Goal: Task Accomplishment & Management: Complete application form

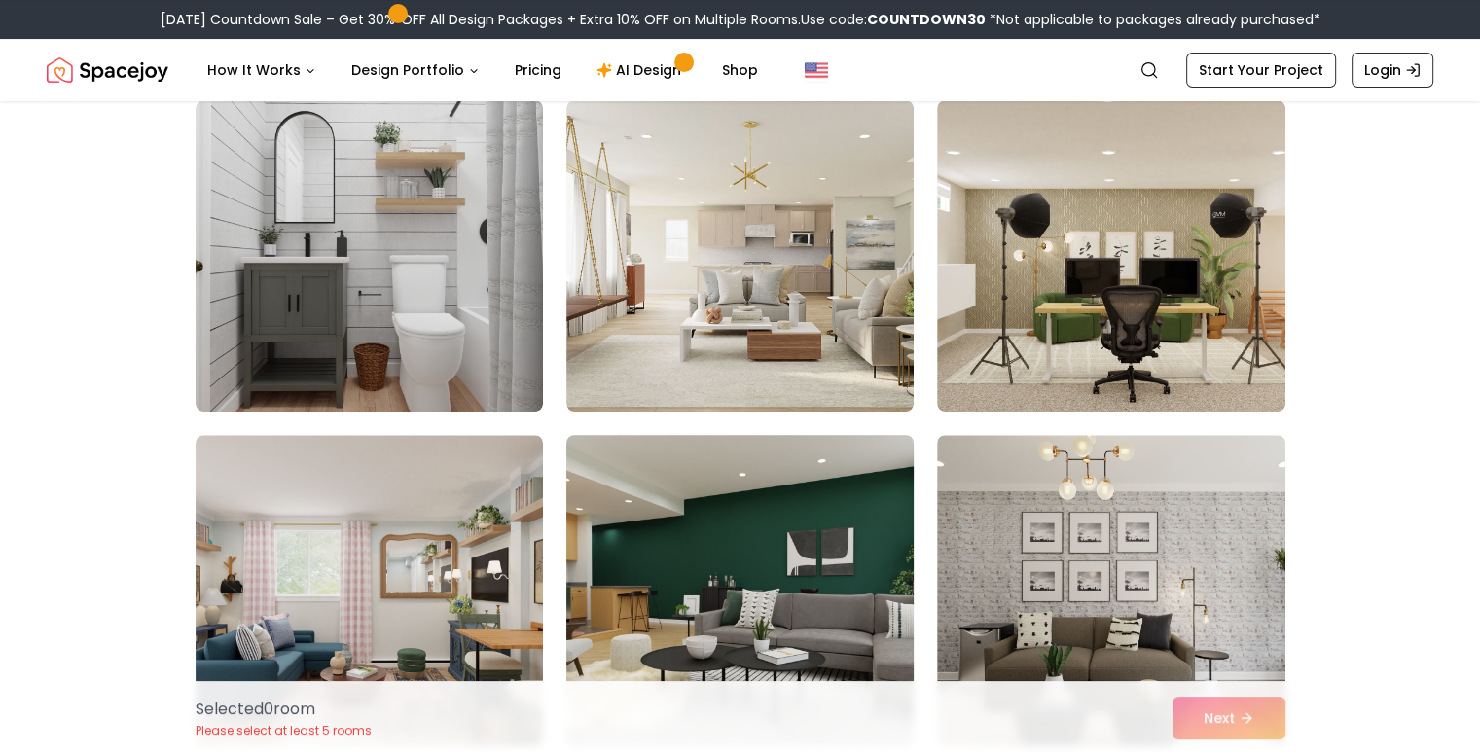
scroll to position [584, 0]
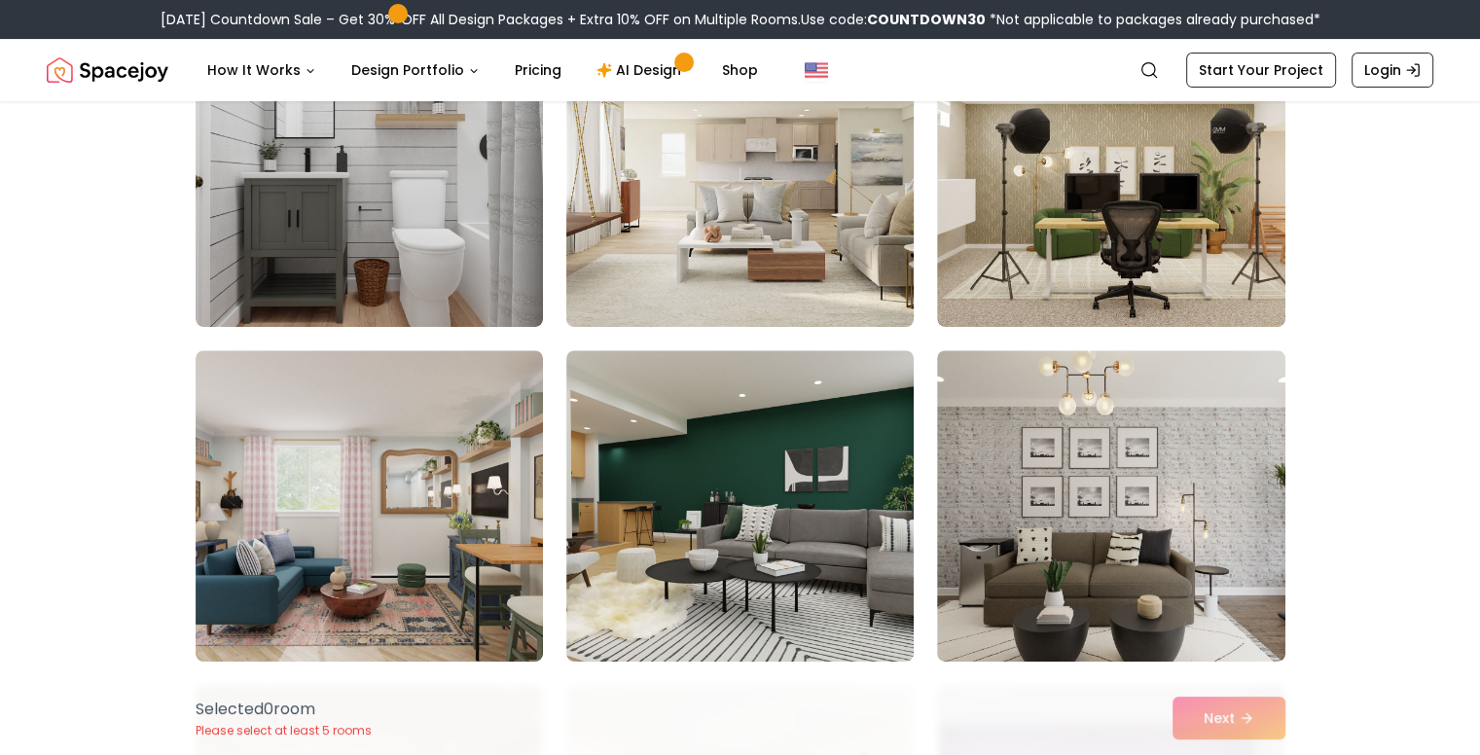
click at [844, 289] on img at bounding box center [740, 171] width 365 height 327
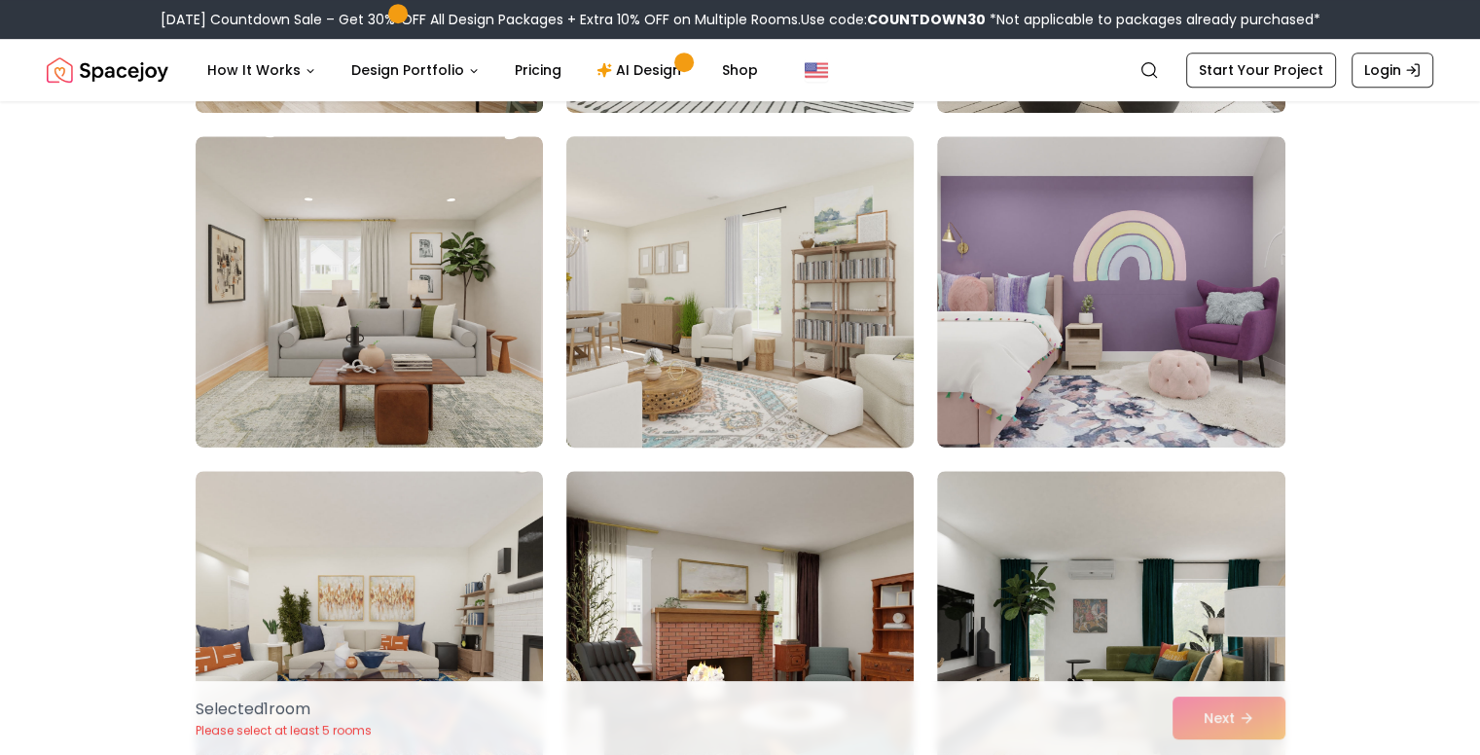
scroll to position [1168, 0]
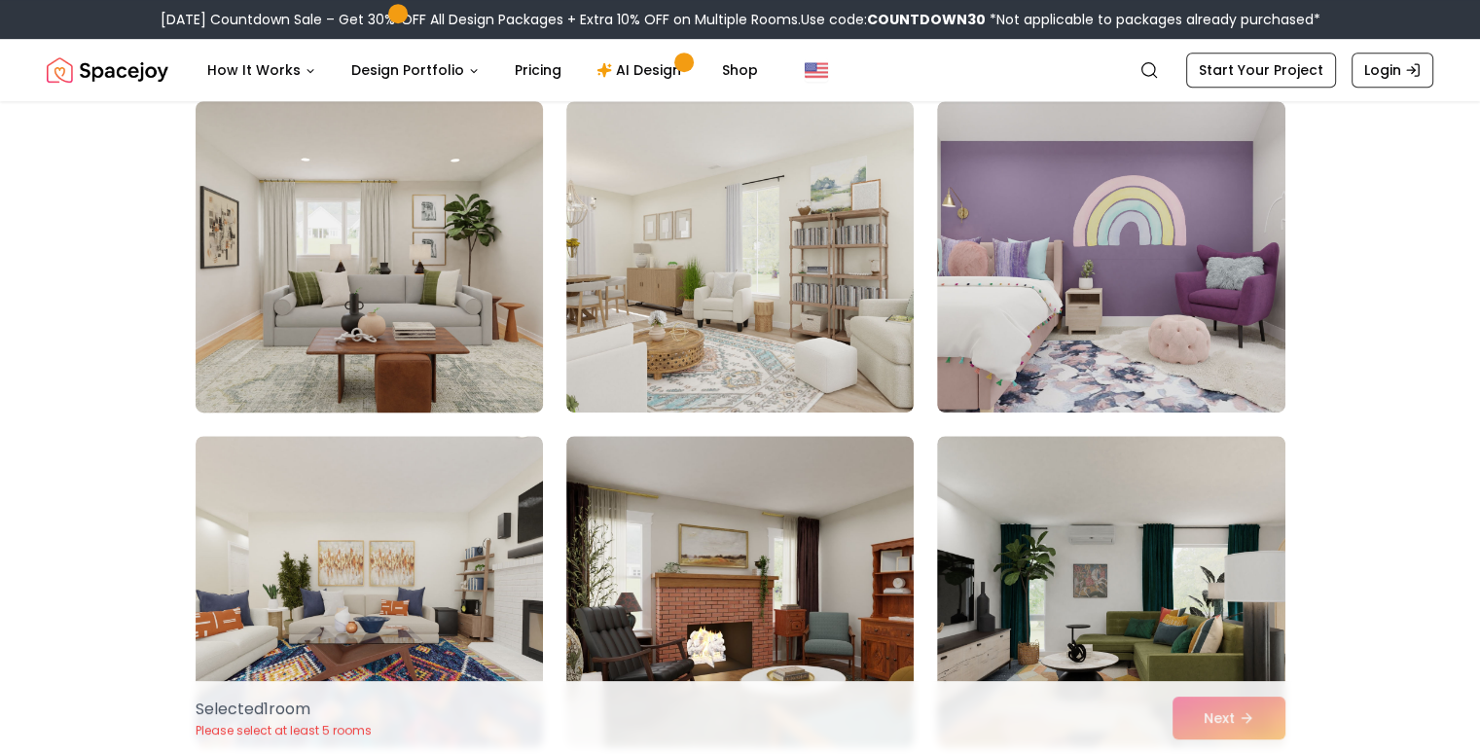
click at [366, 262] on img at bounding box center [369, 256] width 365 height 327
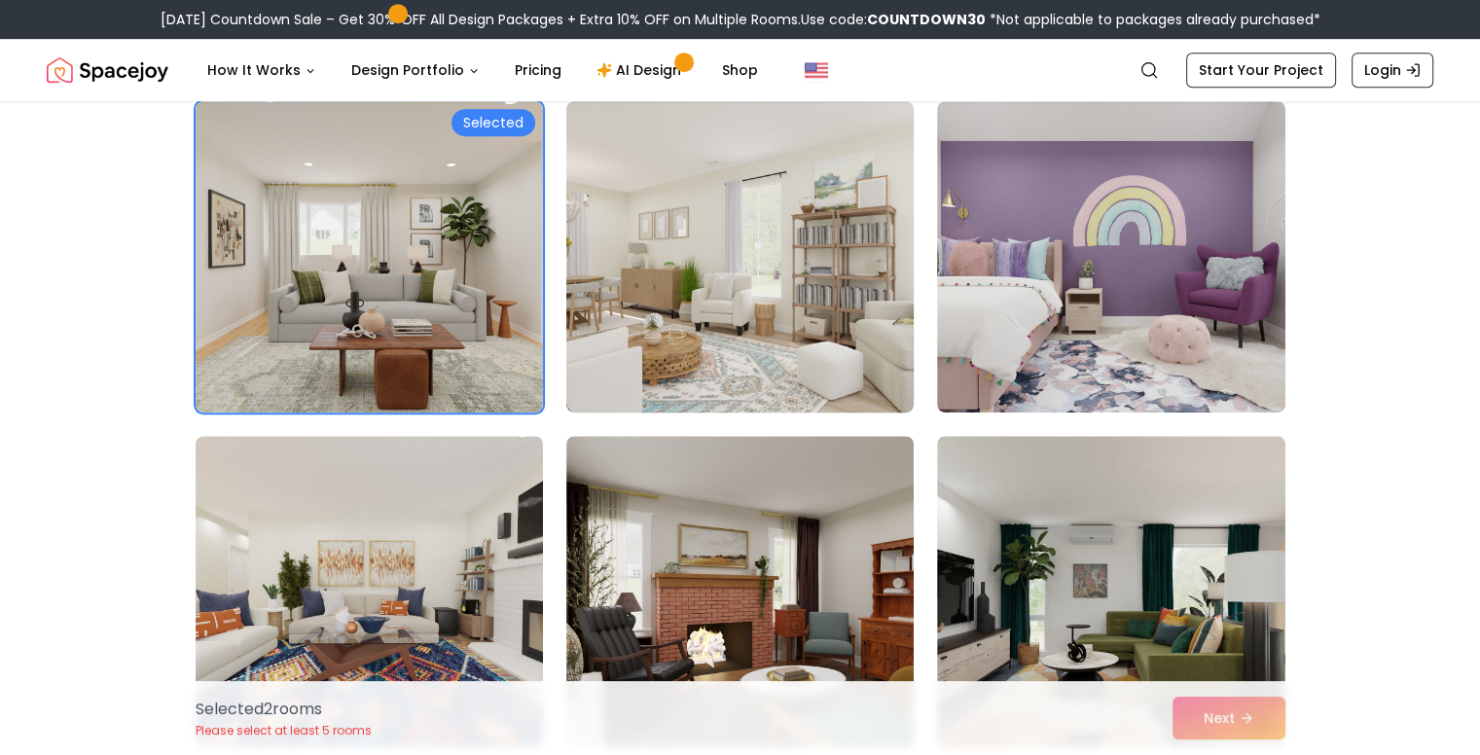
click at [681, 293] on img at bounding box center [740, 256] width 365 height 327
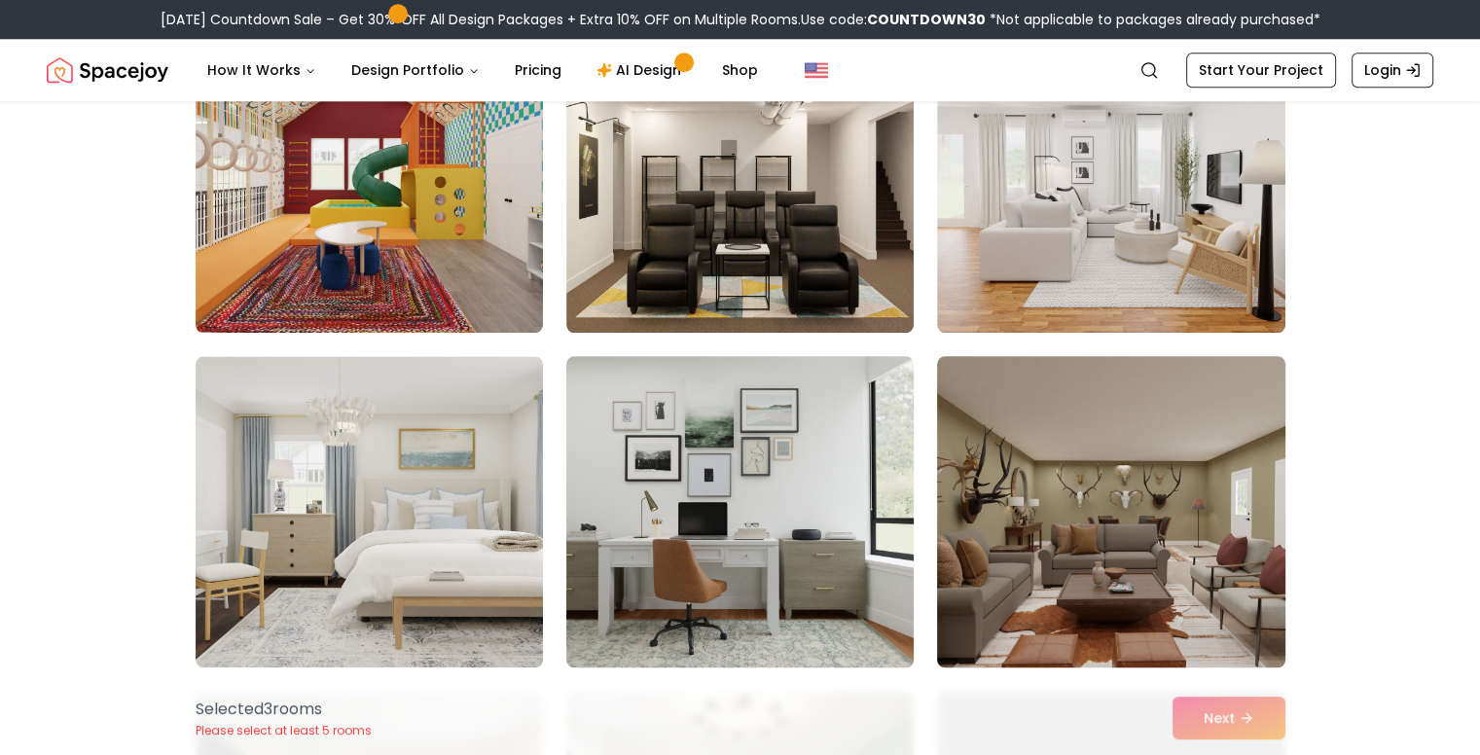
scroll to position [1946, 0]
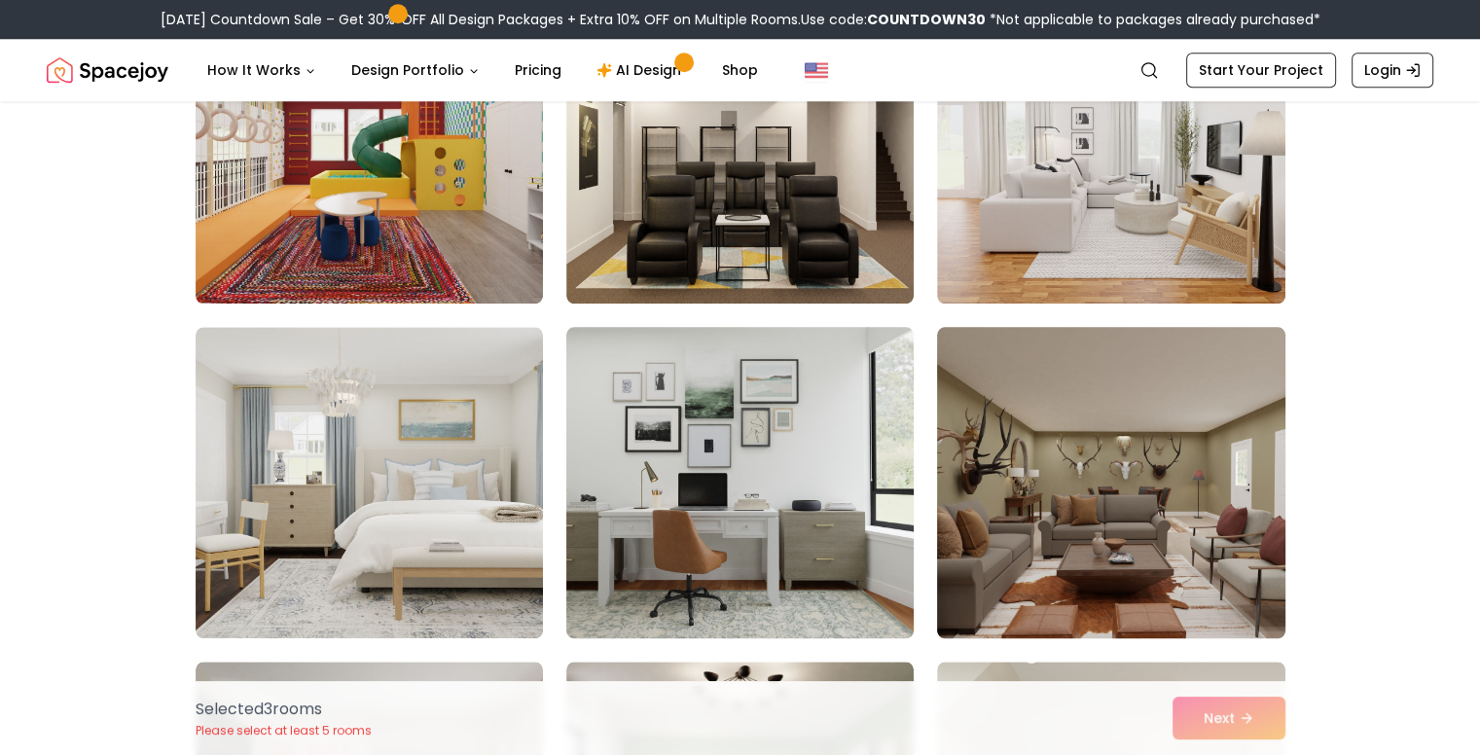
click at [717, 488] on img at bounding box center [740, 482] width 365 height 327
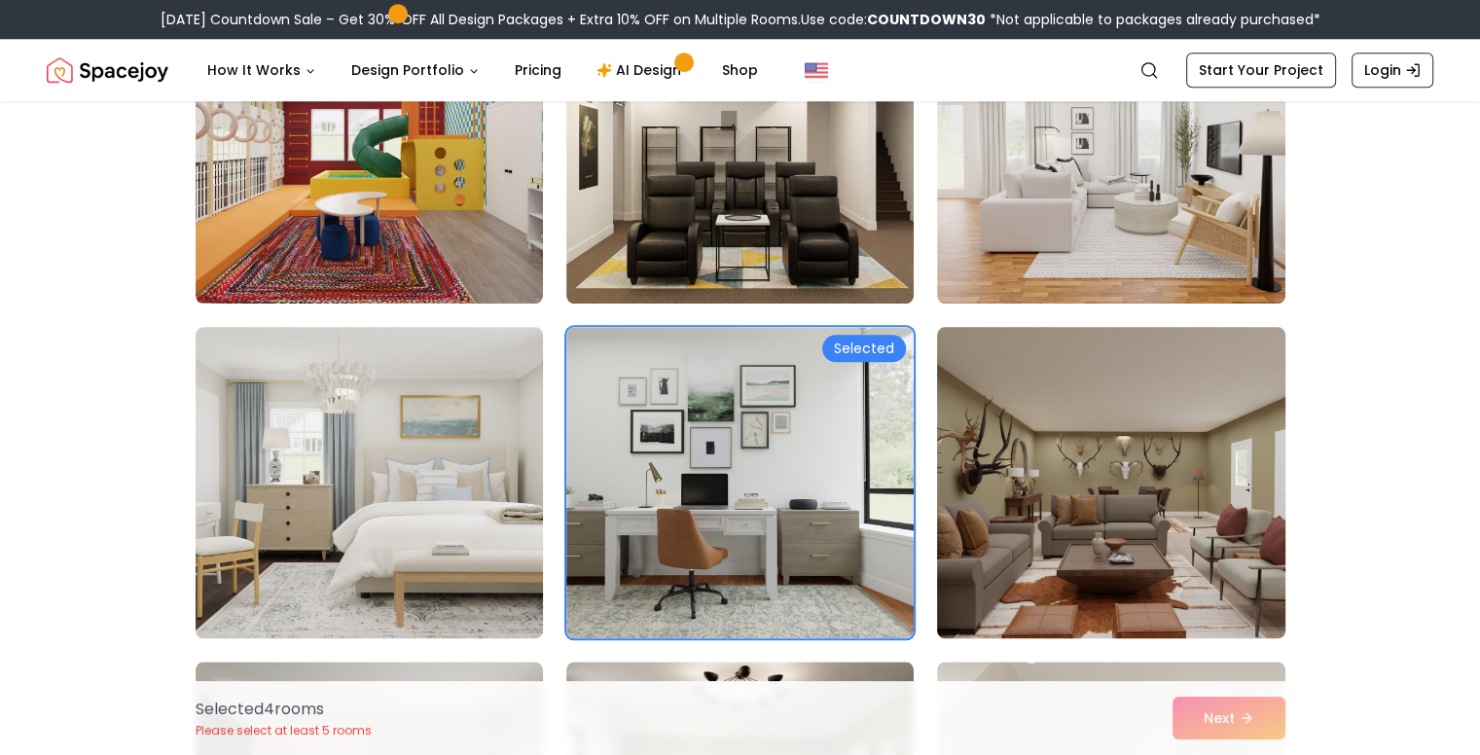
click at [438, 489] on img at bounding box center [369, 482] width 365 height 327
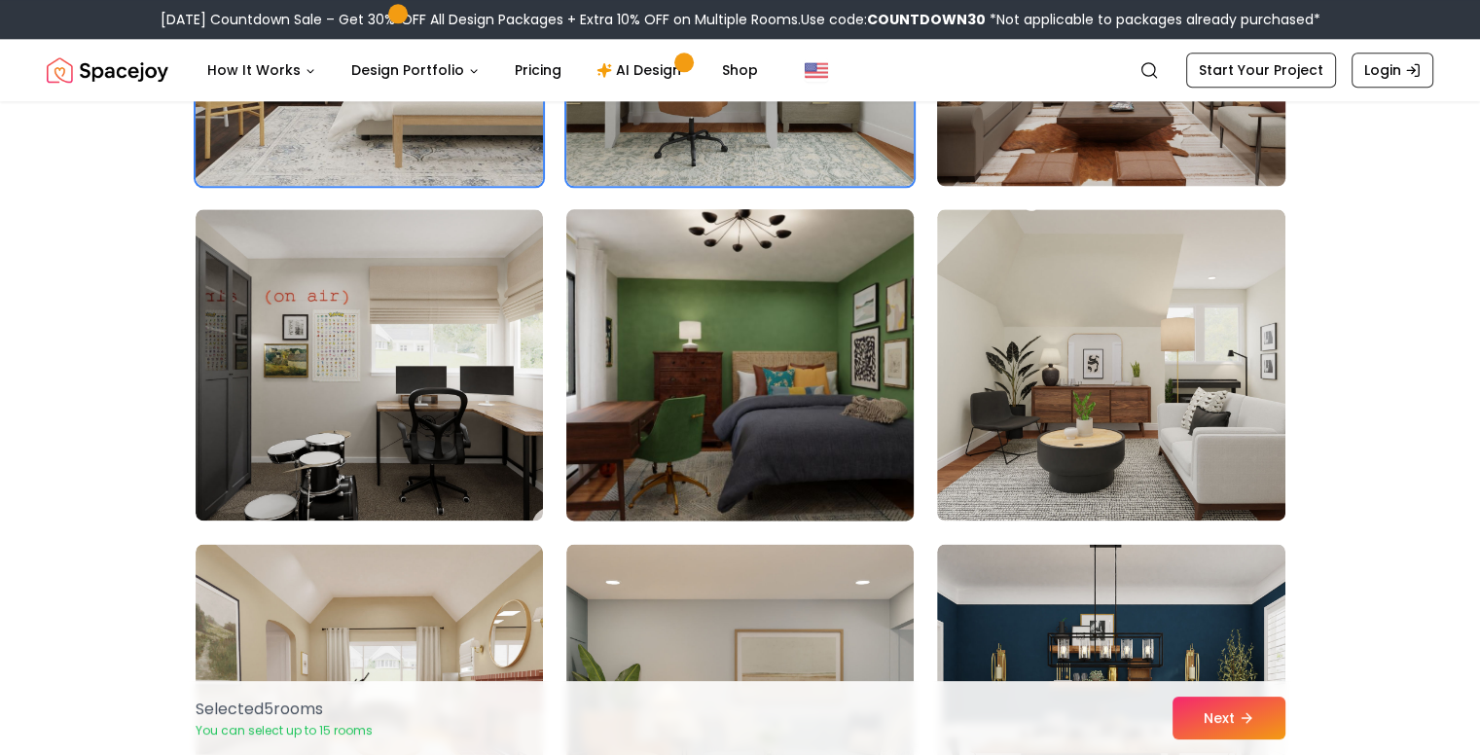
scroll to position [2433, 0]
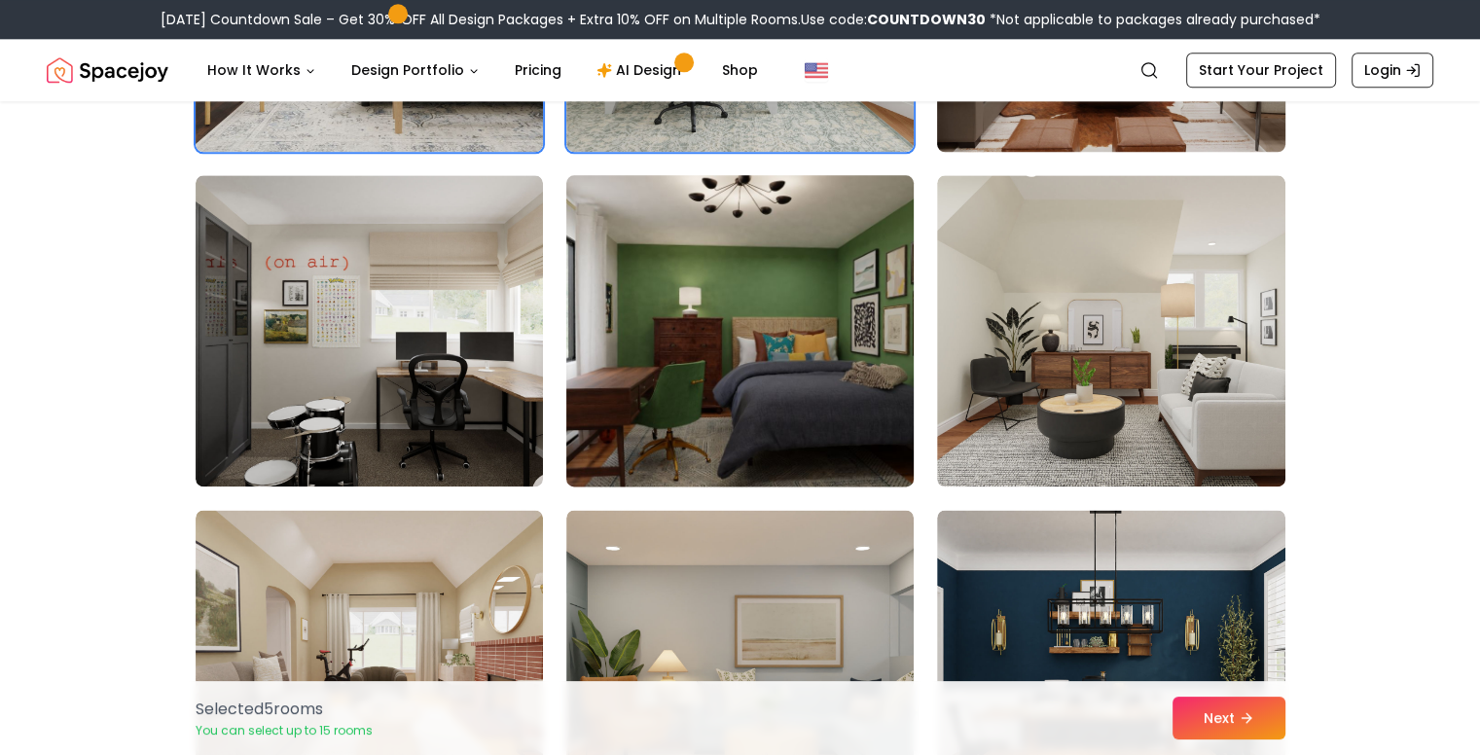
click at [673, 367] on img at bounding box center [740, 330] width 365 height 327
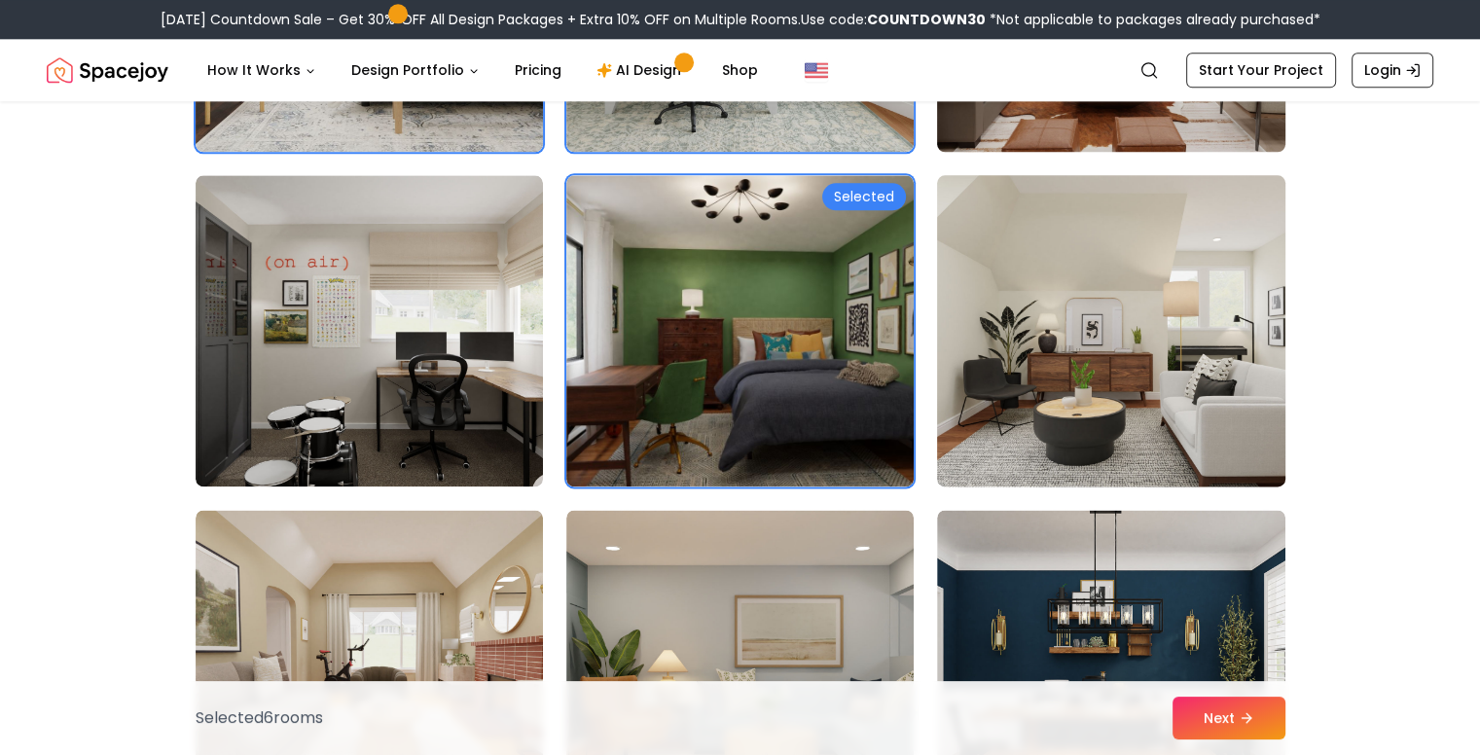
click at [1035, 355] on img at bounding box center [1110, 330] width 365 height 327
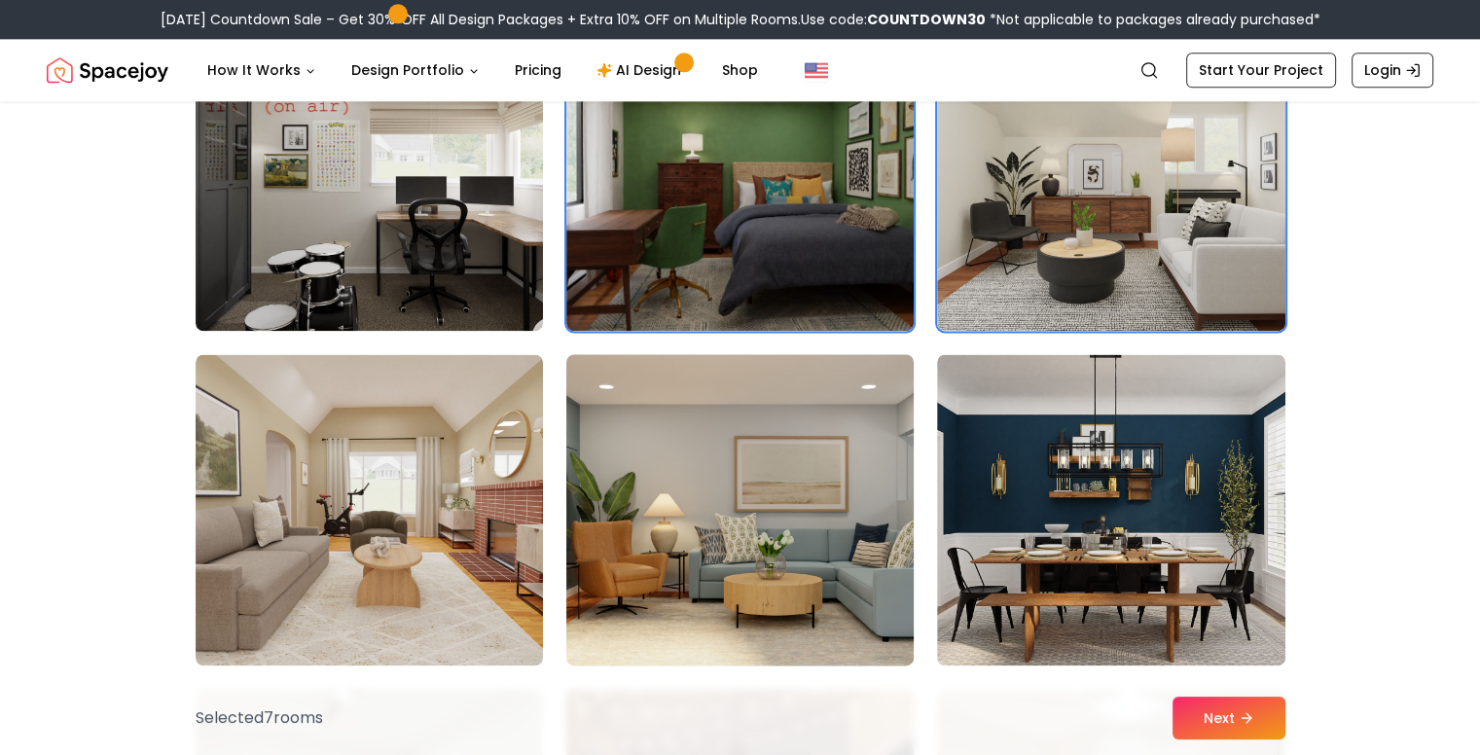
scroll to position [3017, 0]
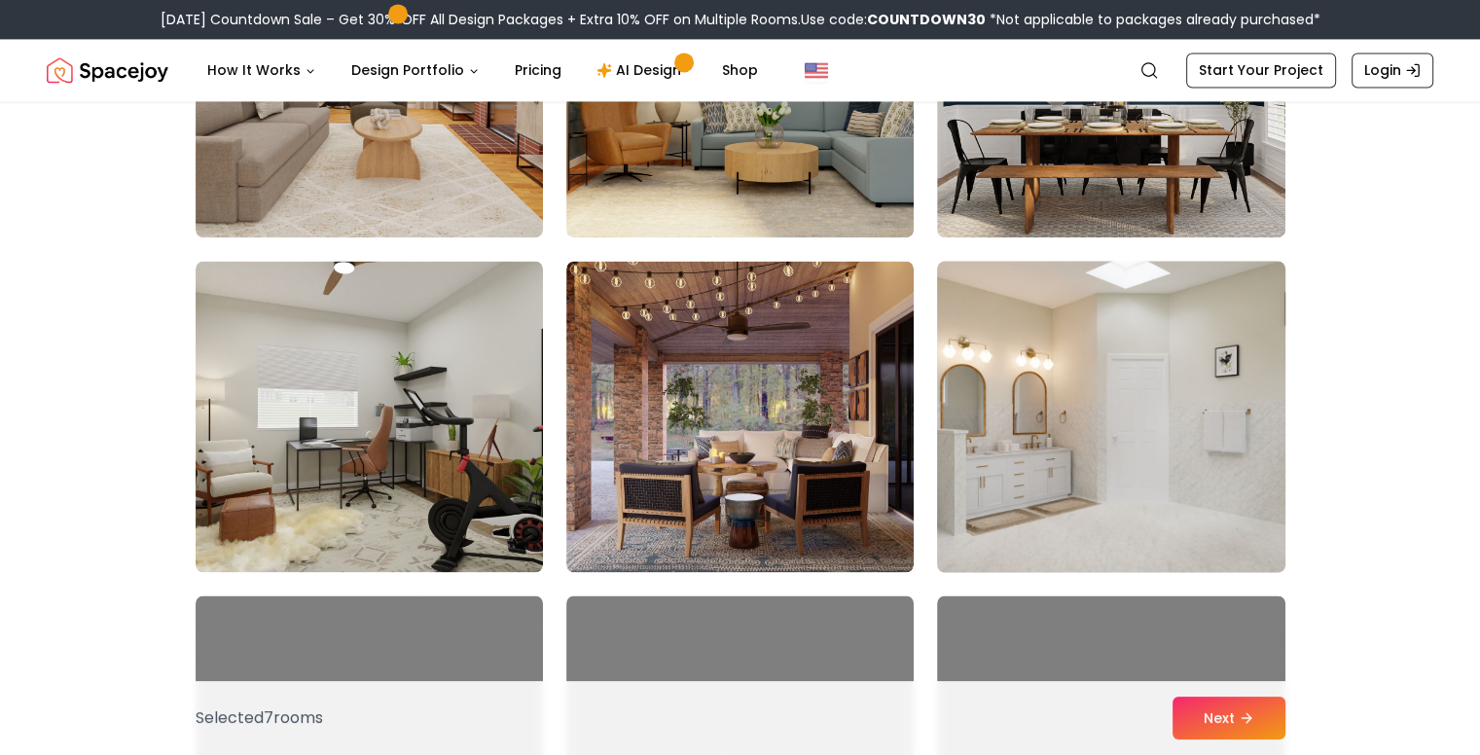
click at [1161, 390] on img at bounding box center [1110, 416] width 365 height 327
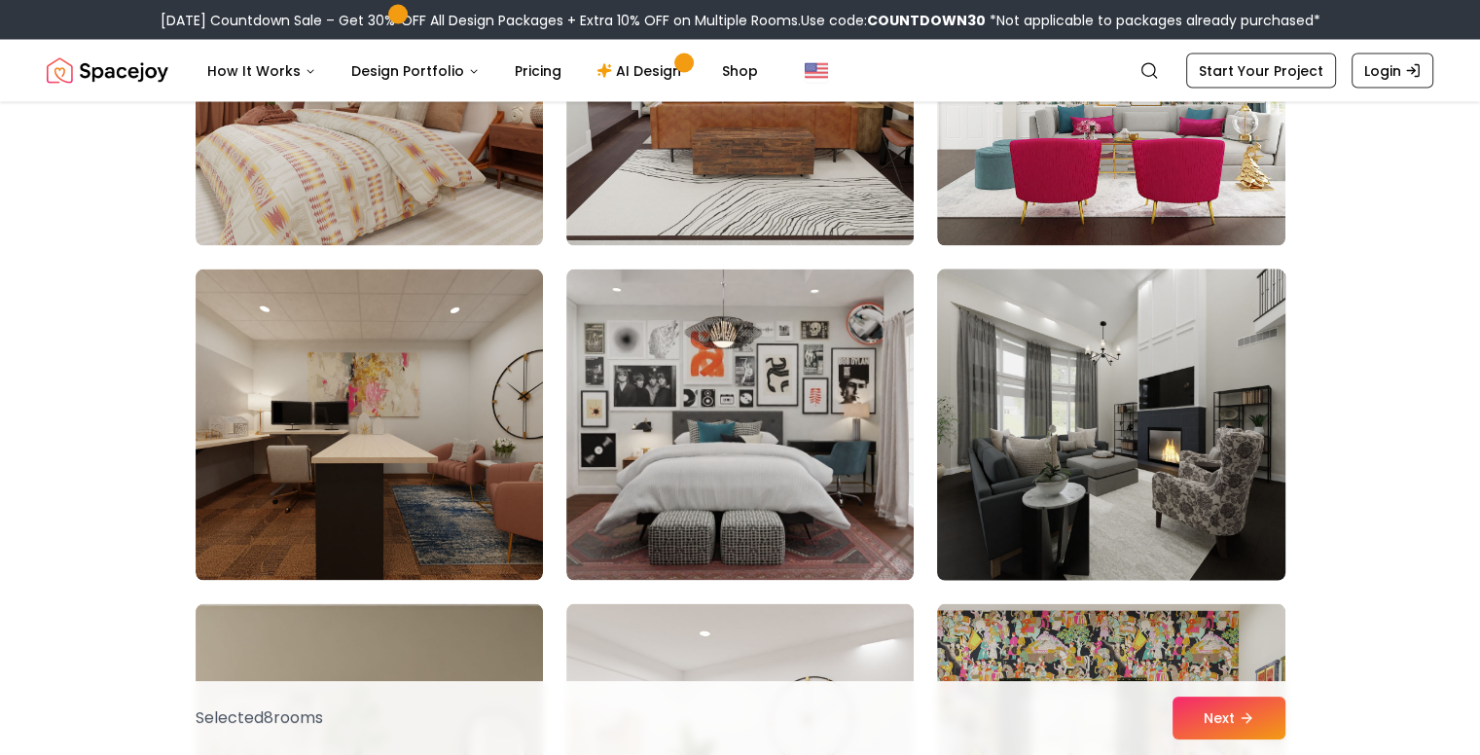
scroll to position [3698, 0]
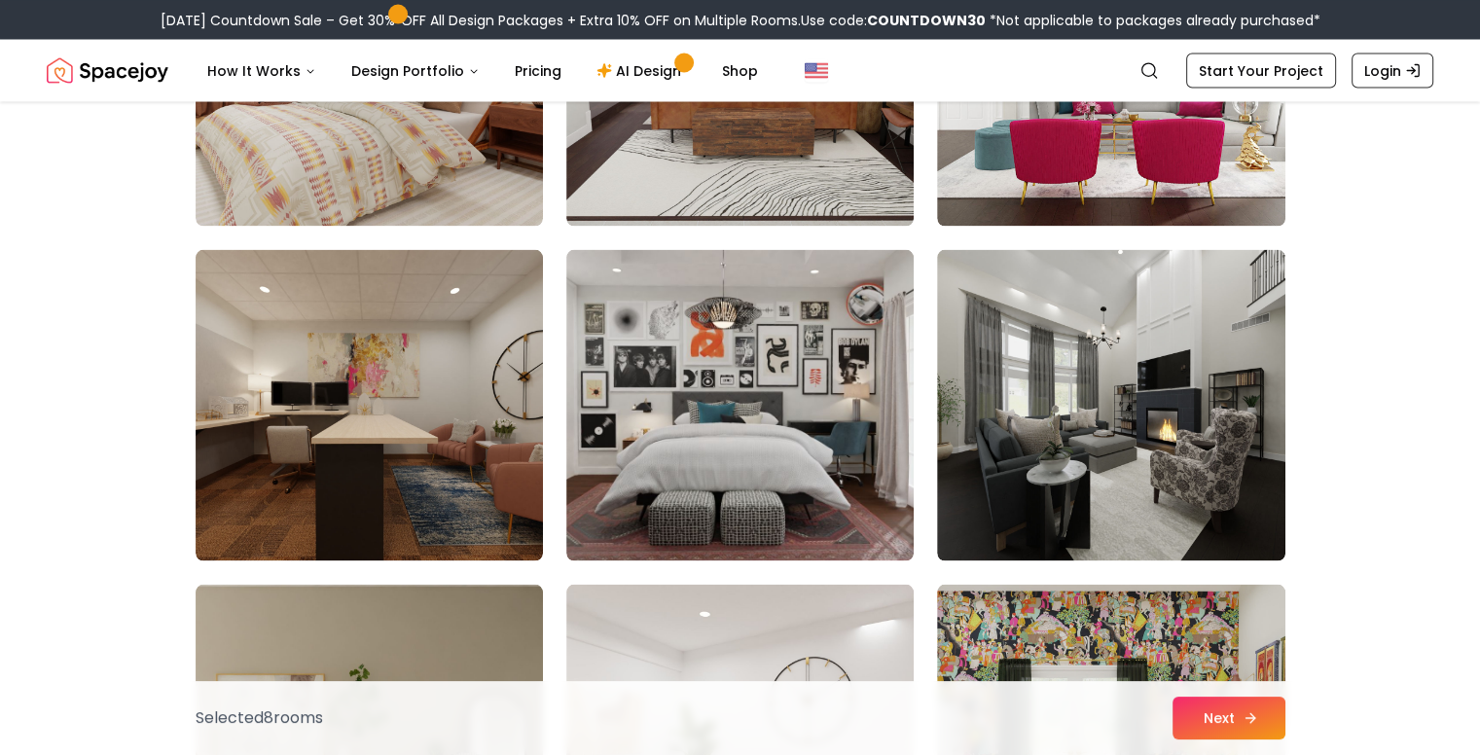
click at [1242, 700] on button "Next" at bounding box center [1229, 718] width 113 height 43
